Goal: Navigation & Orientation: Understand site structure

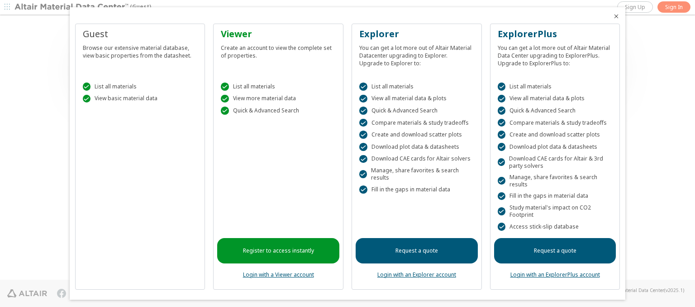
click at [613, 16] on icon "Close" at bounding box center [616, 16] width 7 height 7
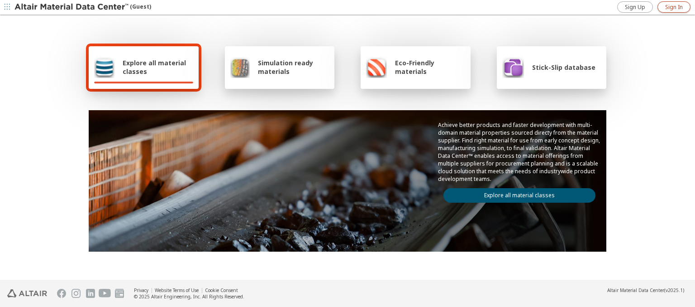
click at [674, 7] on span "Sign In" at bounding box center [675, 7] width 18 height 7
click at [72, 7] on img at bounding box center [71, 7] width 115 height 9
click at [154, 67] on span "Explore all material classes" at bounding box center [158, 66] width 71 height 17
click at [516, 193] on link "Explore all material classes" at bounding box center [520, 195] width 152 height 14
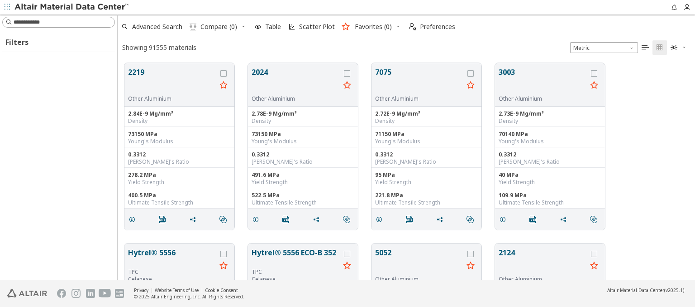
scroll to position [216, 570]
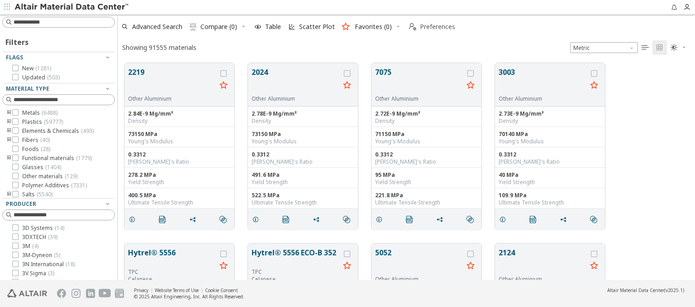
click at [430, 27] on span "Preferences" at bounding box center [437, 27] width 35 height 6
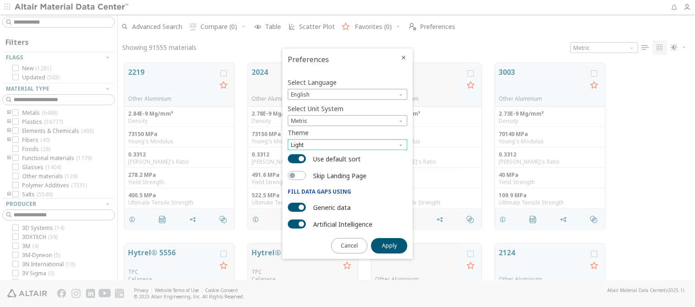
click at [348, 144] on span "Light" at bounding box center [348, 144] width 120 height 11
click at [298, 177] on span "Dark" at bounding box center [298, 177] width 12 height 7
click at [389, 244] on span "Apply" at bounding box center [389, 245] width 15 height 7
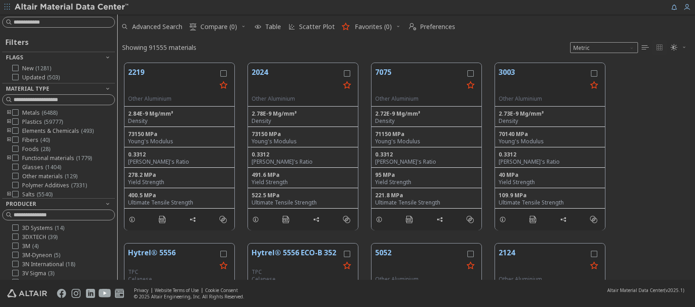
click at [72, 7] on img at bounding box center [71, 7] width 115 height 9
